Goal: Task Accomplishment & Management: Manage account settings

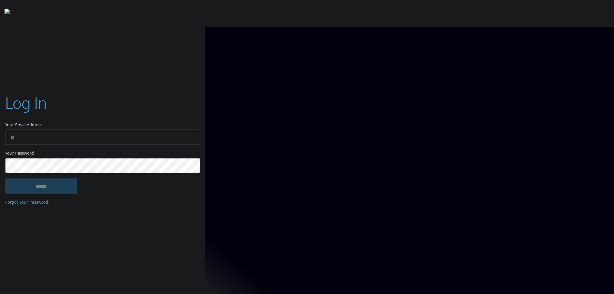
type input "**********"
click at [38, 190] on input "******" at bounding box center [41, 185] width 72 height 15
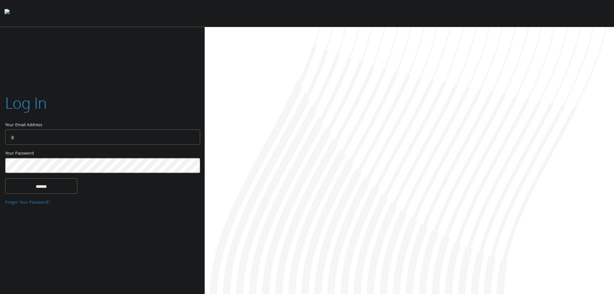
type input "**********"
